Goal: Check status: Check status

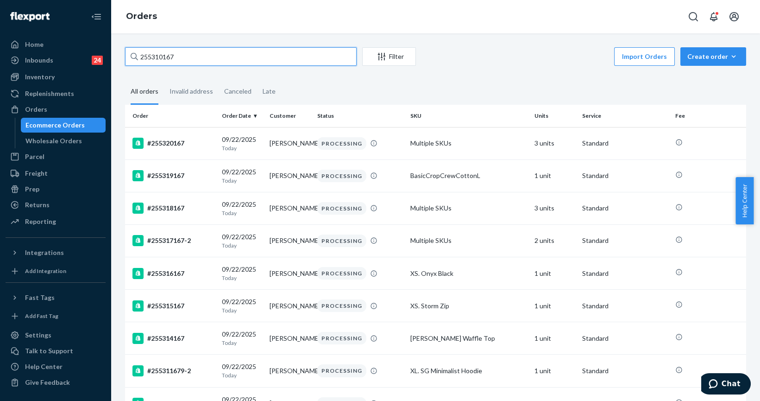
click at [214, 61] on input "255310167" at bounding box center [241, 56] width 232 height 19
paste input "4053294"
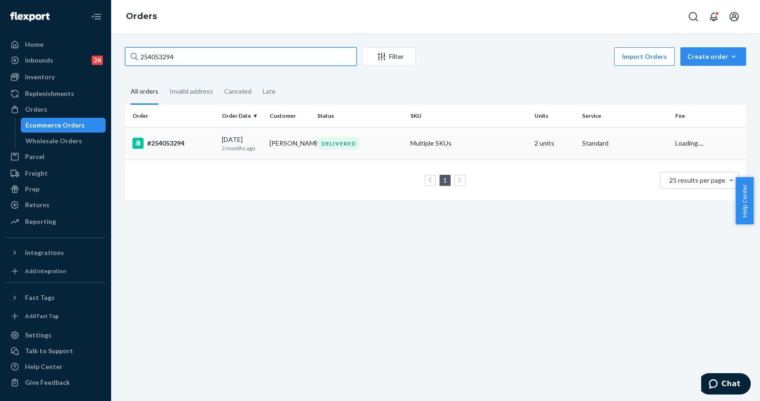
type input "254053294"
click at [184, 143] on div "#254053294" at bounding box center [173, 143] width 82 height 11
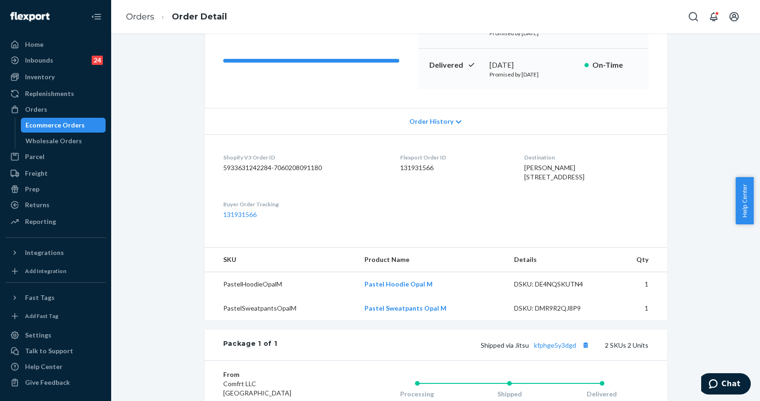
scroll to position [210, 0]
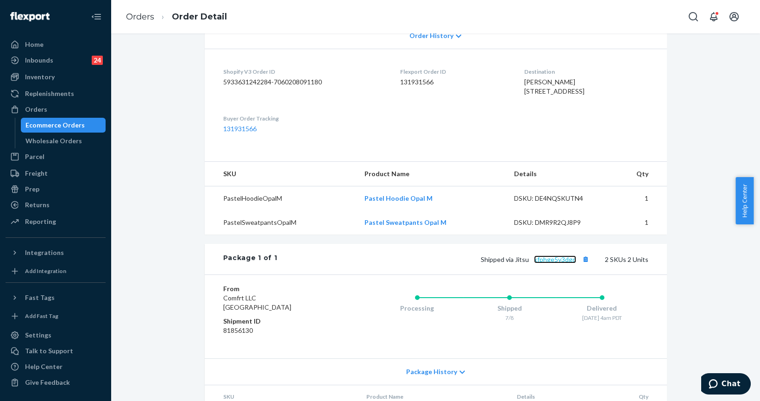
click at [550, 263] on link "kfphge5y3dgd" at bounding box center [555, 259] width 42 height 8
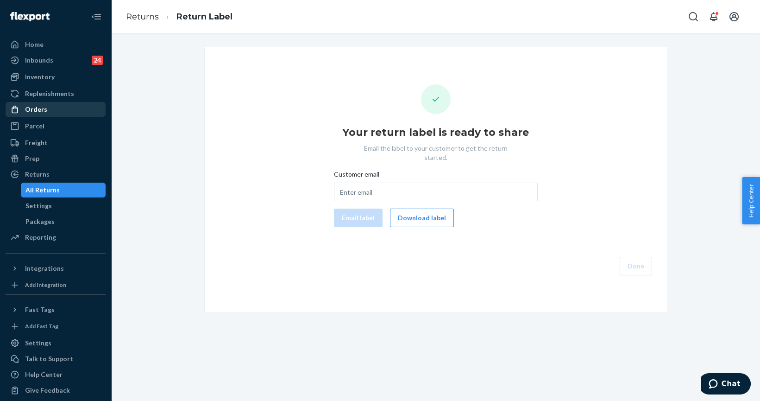
click at [42, 102] on link "Orders" at bounding box center [56, 109] width 100 height 15
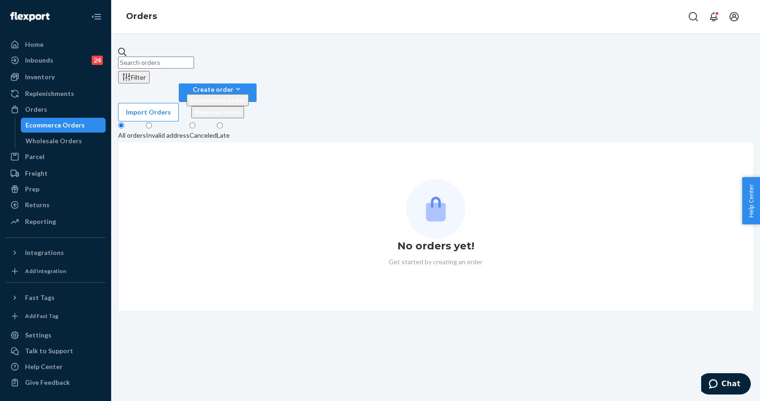
click at [194, 57] on input "text" at bounding box center [156, 63] width 76 height 12
paste input "255089456"
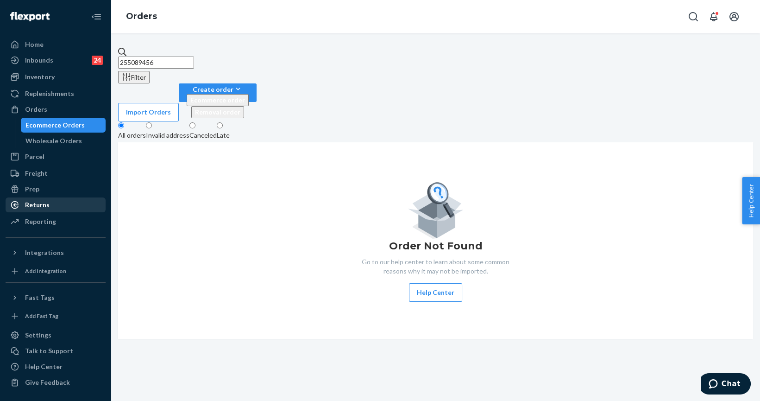
type input "255089456"
click at [37, 207] on div "Returns" at bounding box center [37, 204] width 25 height 9
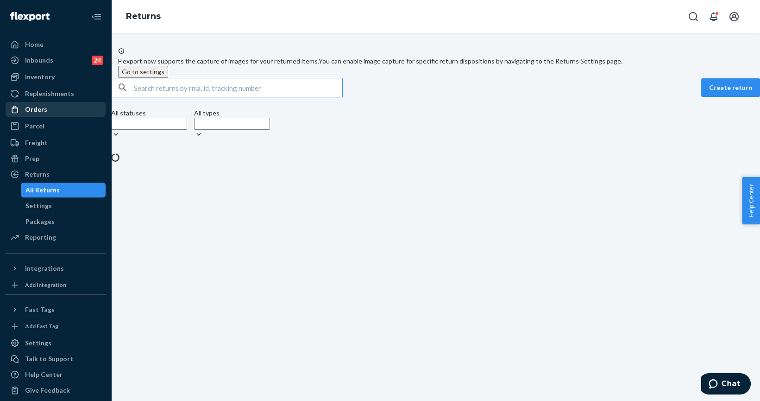
click at [42, 113] on div "Orders" at bounding box center [36, 109] width 22 height 9
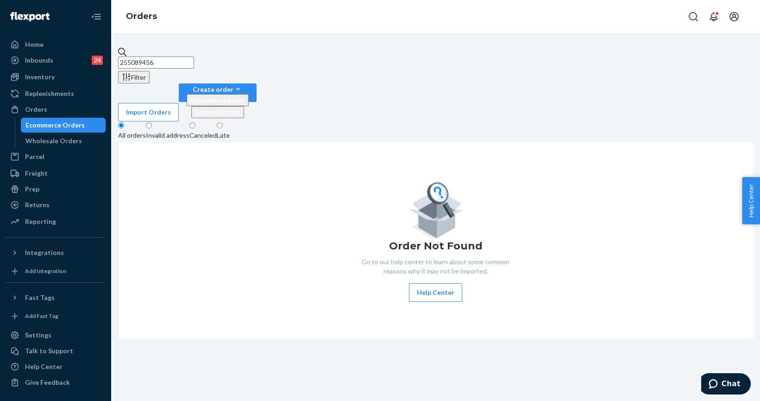
click at [190, 63] on input "255089456" at bounding box center [156, 63] width 76 height 12
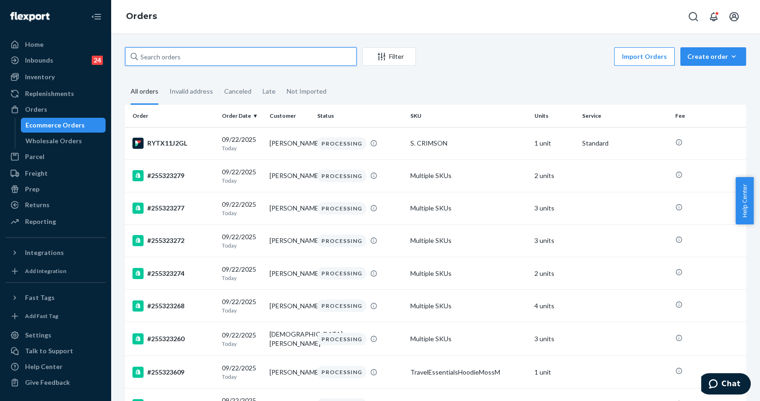
click at [192, 61] on input "text" at bounding box center [241, 56] width 232 height 19
paste input "255089456"
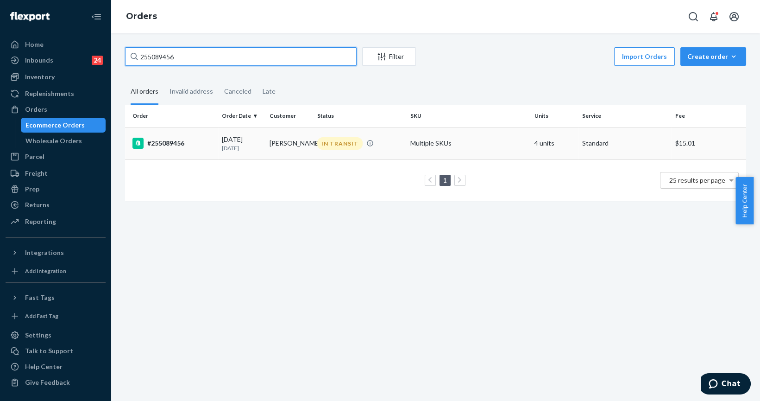
type input "255089456"
click at [154, 149] on td "#255089456" at bounding box center [171, 143] width 93 height 32
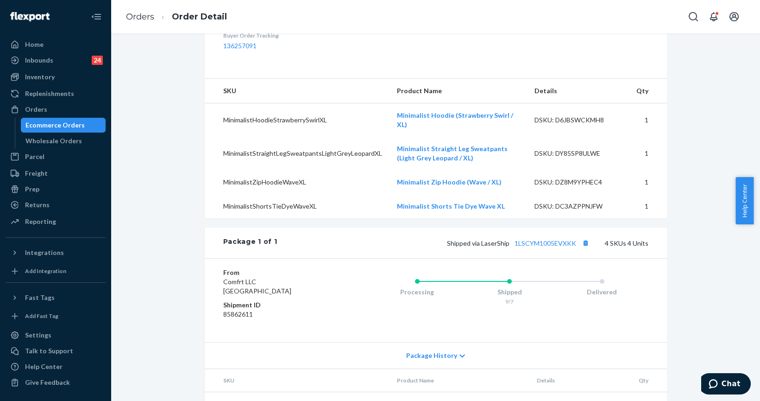
scroll to position [379, 0]
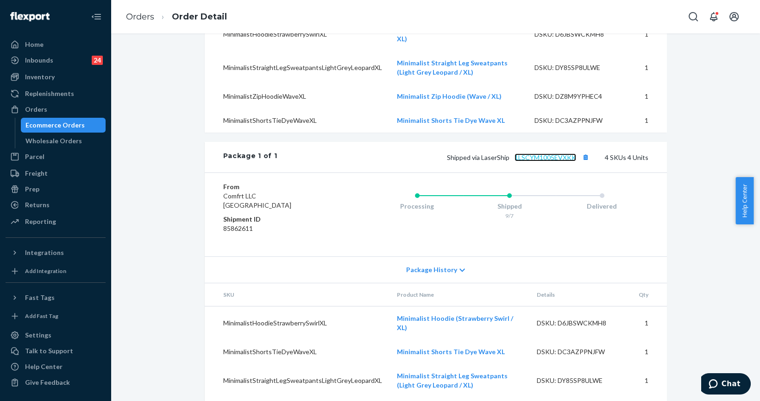
click at [553, 161] on link "1LSCYM1005EVXKK" at bounding box center [546, 157] width 62 height 8
click at [40, 113] on div "Orders" at bounding box center [36, 109] width 22 height 9
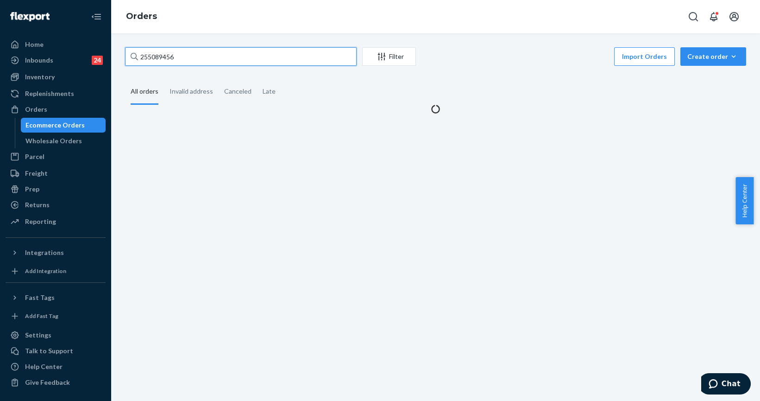
click at [151, 57] on input "255089456" at bounding box center [241, 56] width 232 height 19
paste input "273285"
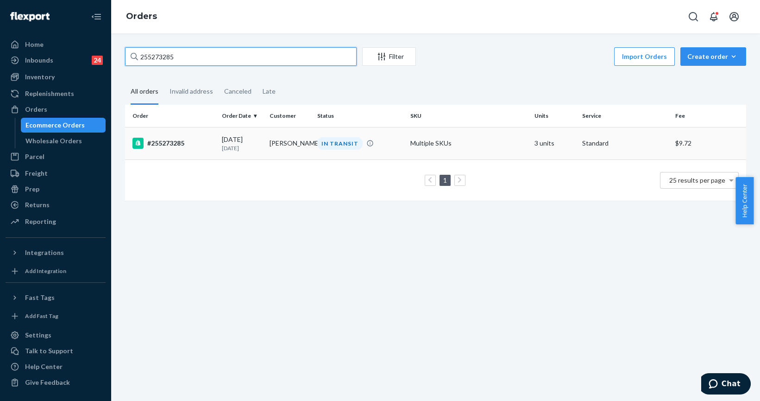
type input "255273285"
click at [179, 139] on div "#255273285" at bounding box center [173, 143] width 82 height 11
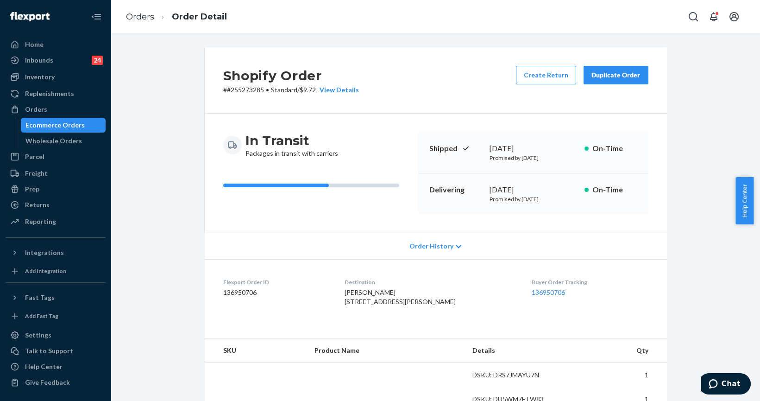
scroll to position [210, 0]
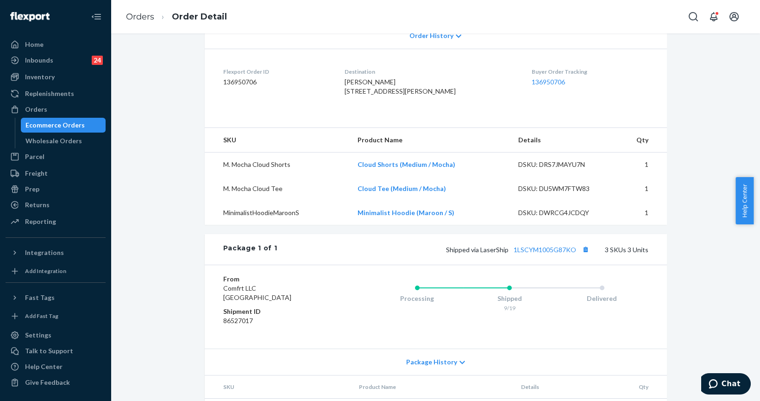
click at [541, 255] on div "Shipped via LaserShip 1LSCYM1005G87KO 3 SKUs 3 Units" at bounding box center [462, 249] width 371 height 12
click at [543, 253] on link "1LSCYM1005G87KO" at bounding box center [545, 249] width 63 height 8
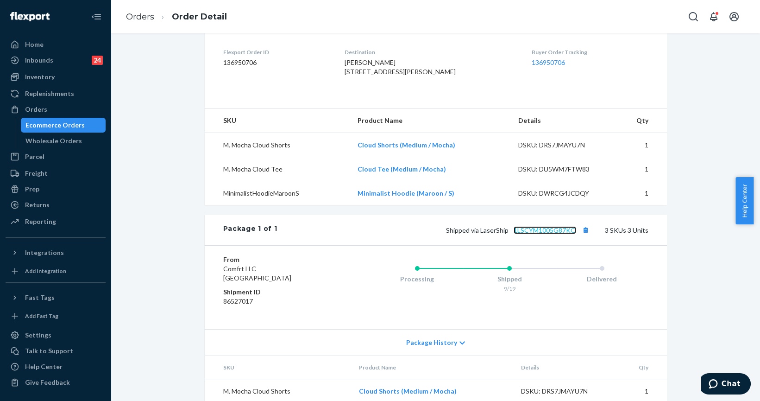
scroll to position [150, 0]
